Goal: Information Seeking & Learning: Find specific fact

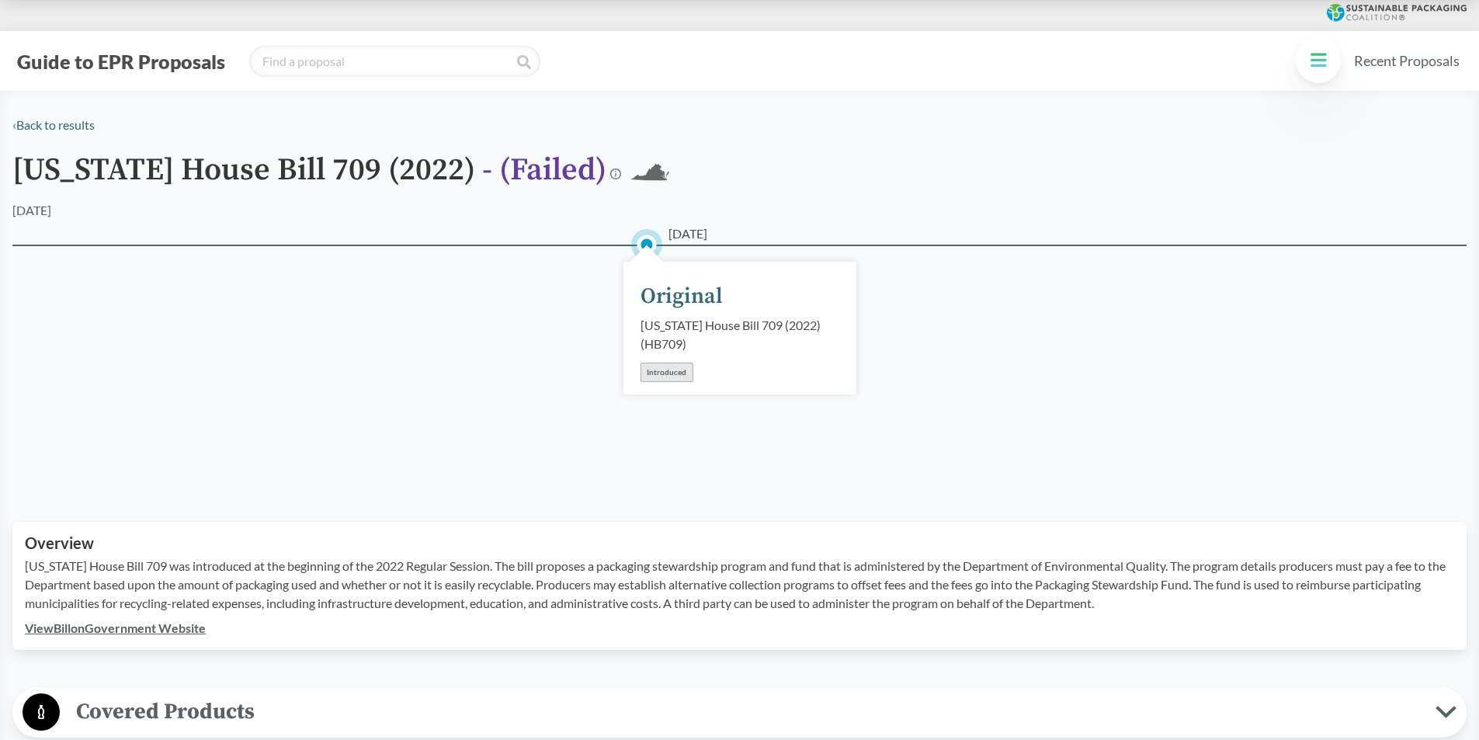
scroll to position [164, 0]
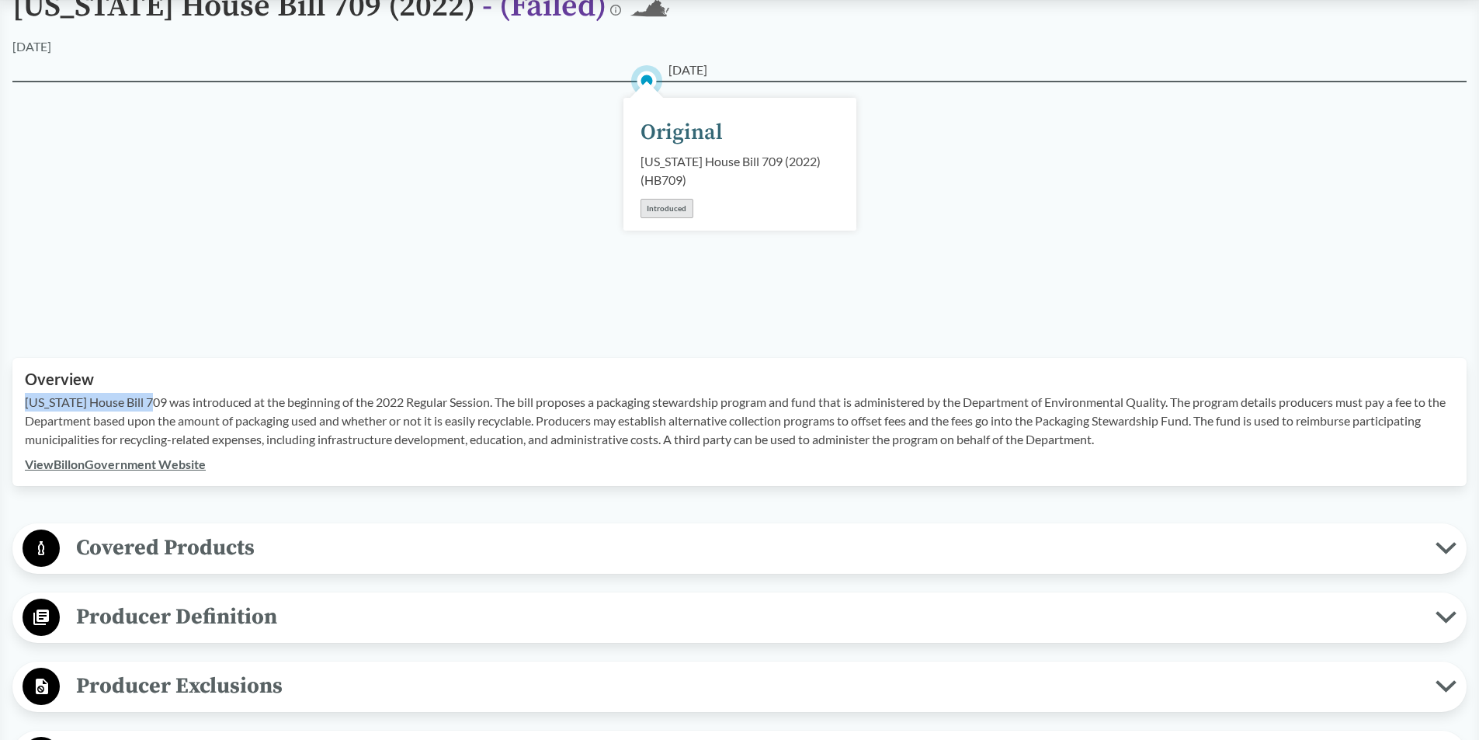
drag, startPoint x: 149, startPoint y: 402, endPoint x: 27, endPoint y: 406, distance: 121.9
click at [27, 406] on p "[US_STATE] House Bill 709 was introduced at the beginning of the 2022 Regular S…" at bounding box center [739, 421] width 1429 height 56
copy p "[US_STATE] House Bill 709"
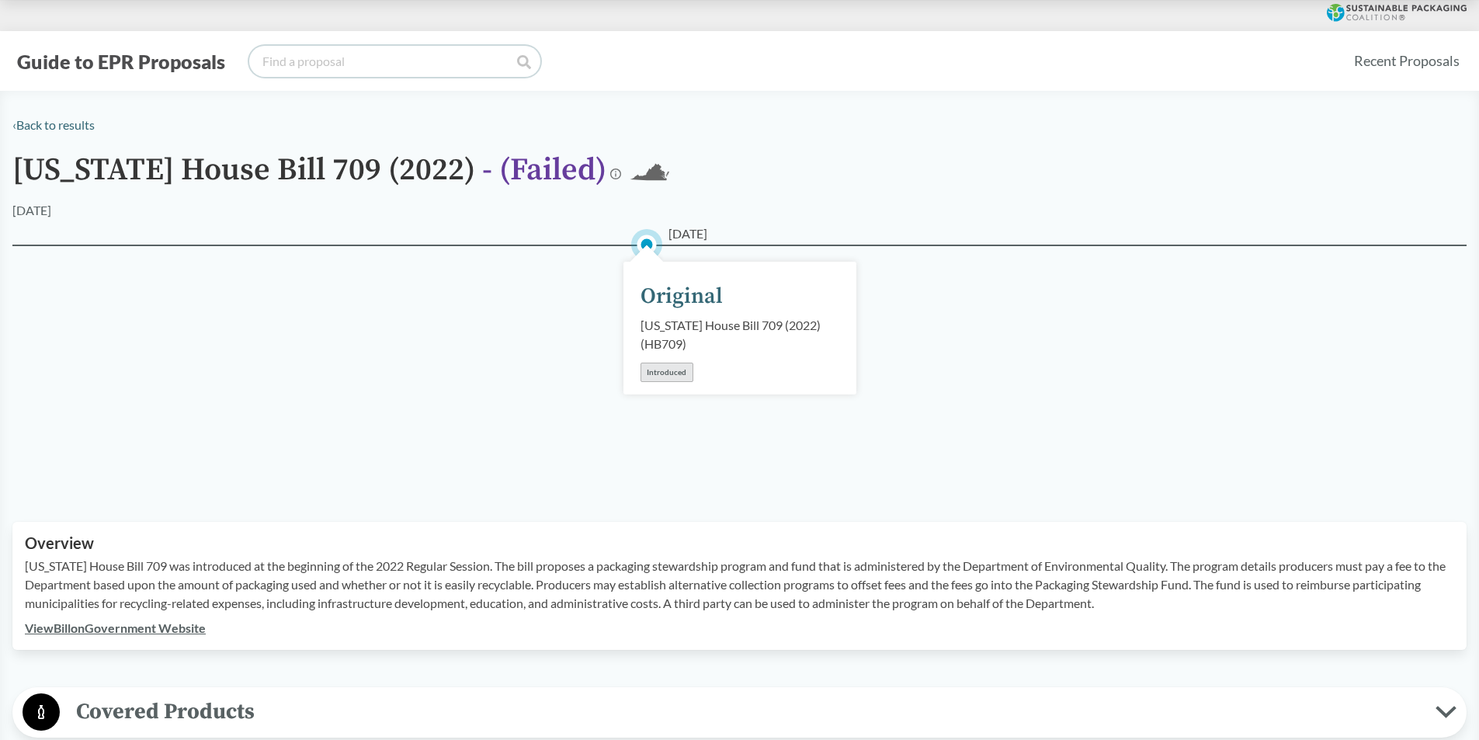
click at [338, 69] on input "search" at bounding box center [394, 61] width 291 height 31
